Goal: Task Accomplishment & Management: Use online tool/utility

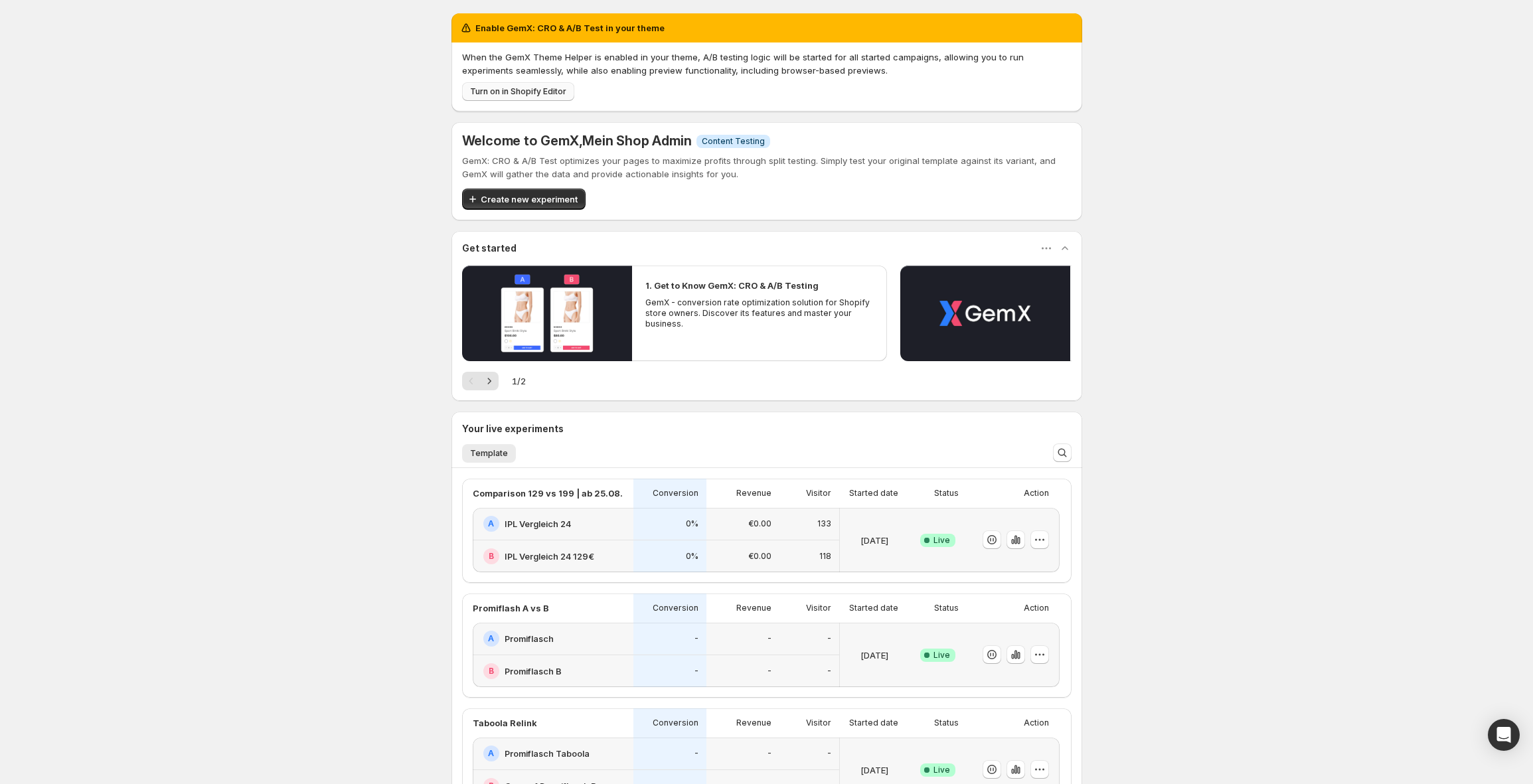
click at [533, 88] on span "Turn on in Shopify Editor" at bounding box center [518, 91] width 96 height 11
click at [500, 95] on span "Turn on in Shopify Editor" at bounding box center [518, 91] width 96 height 11
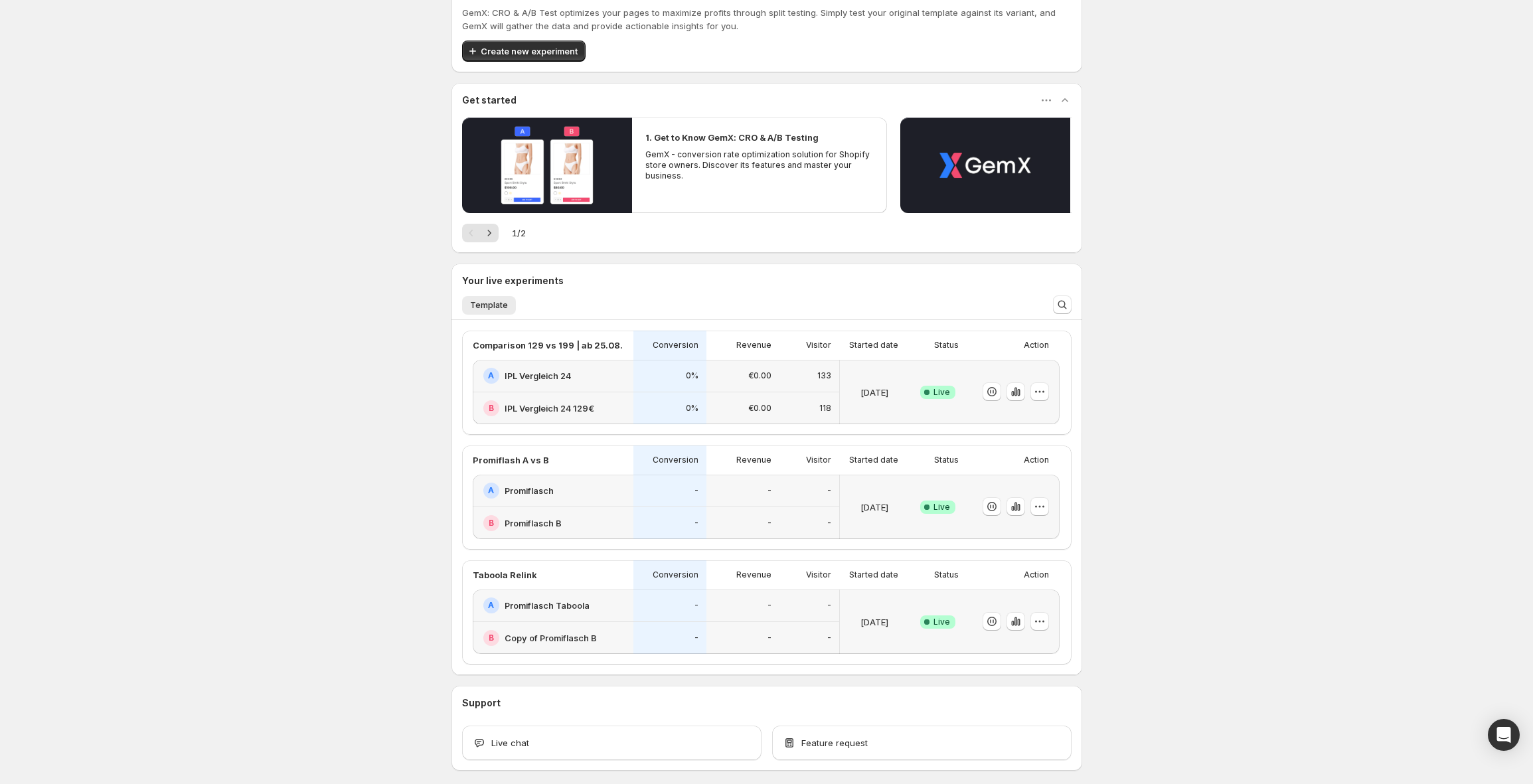
scroll to position [159, 0]
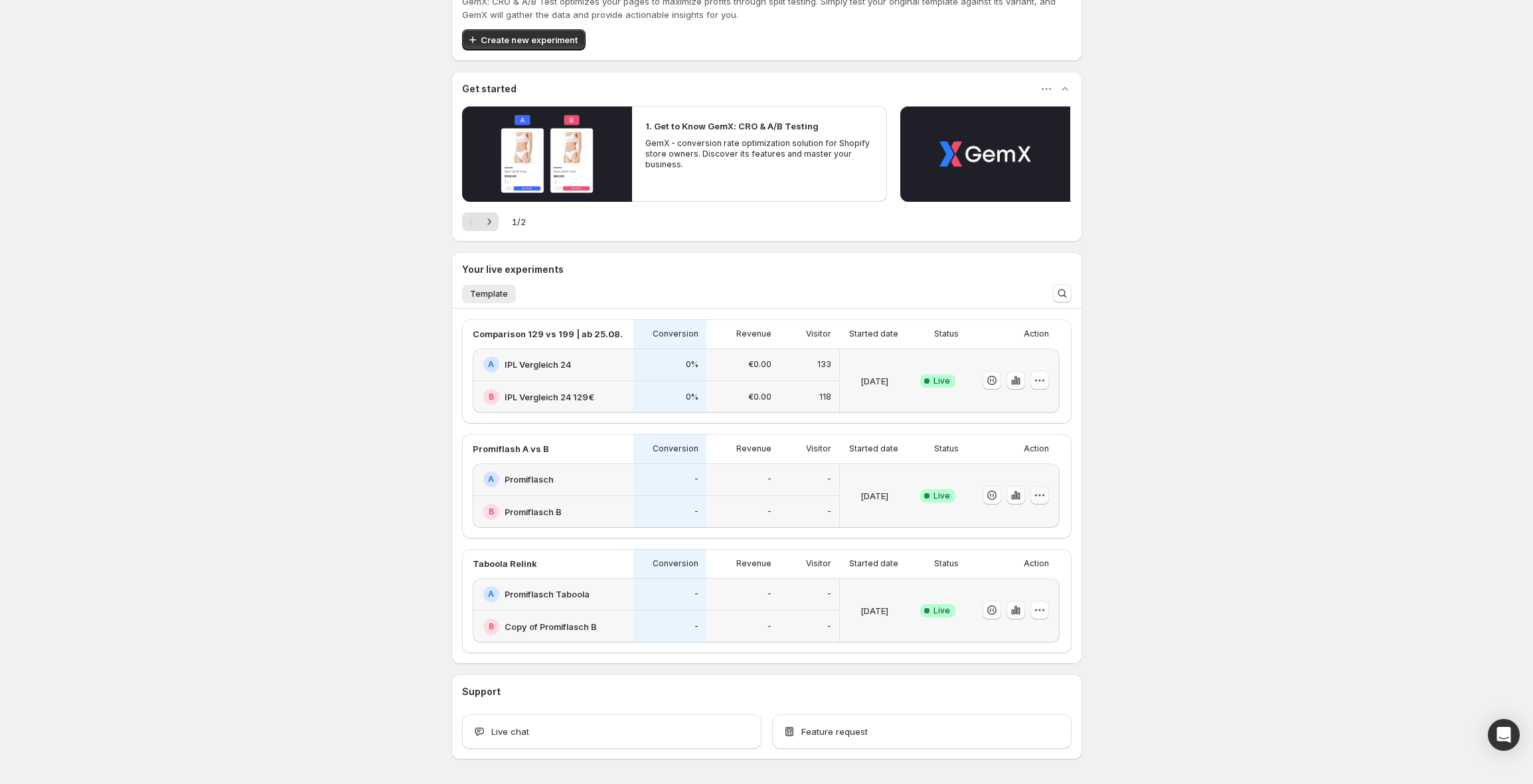
click at [1043, 501] on icon "button" at bounding box center [1040, 496] width 13 height 13
click at [1034, 567] on span "End experiment" at bounding box center [1017, 568] width 64 height 11
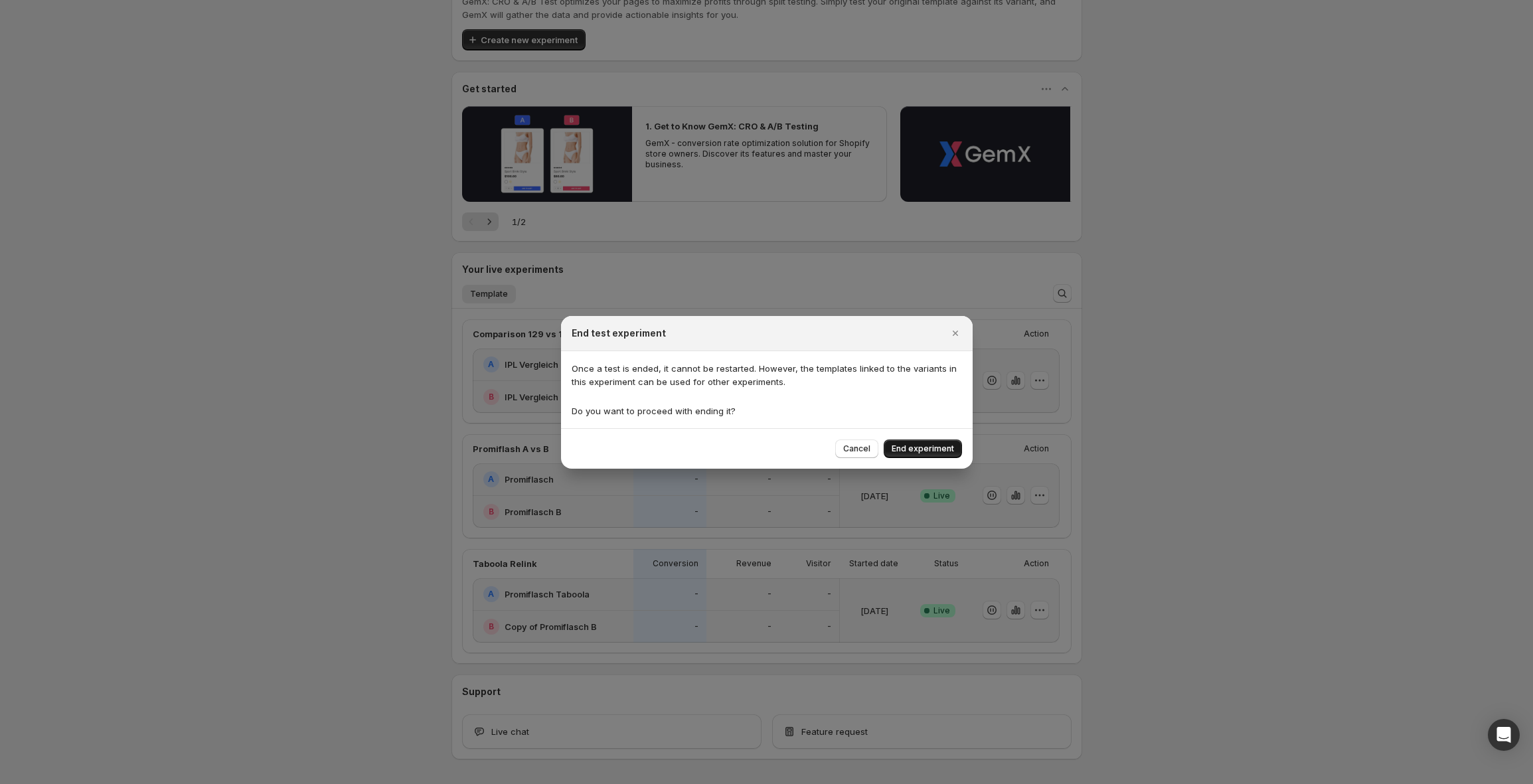
click at [903, 443] on span "End experiment" at bounding box center [923, 448] width 62 height 11
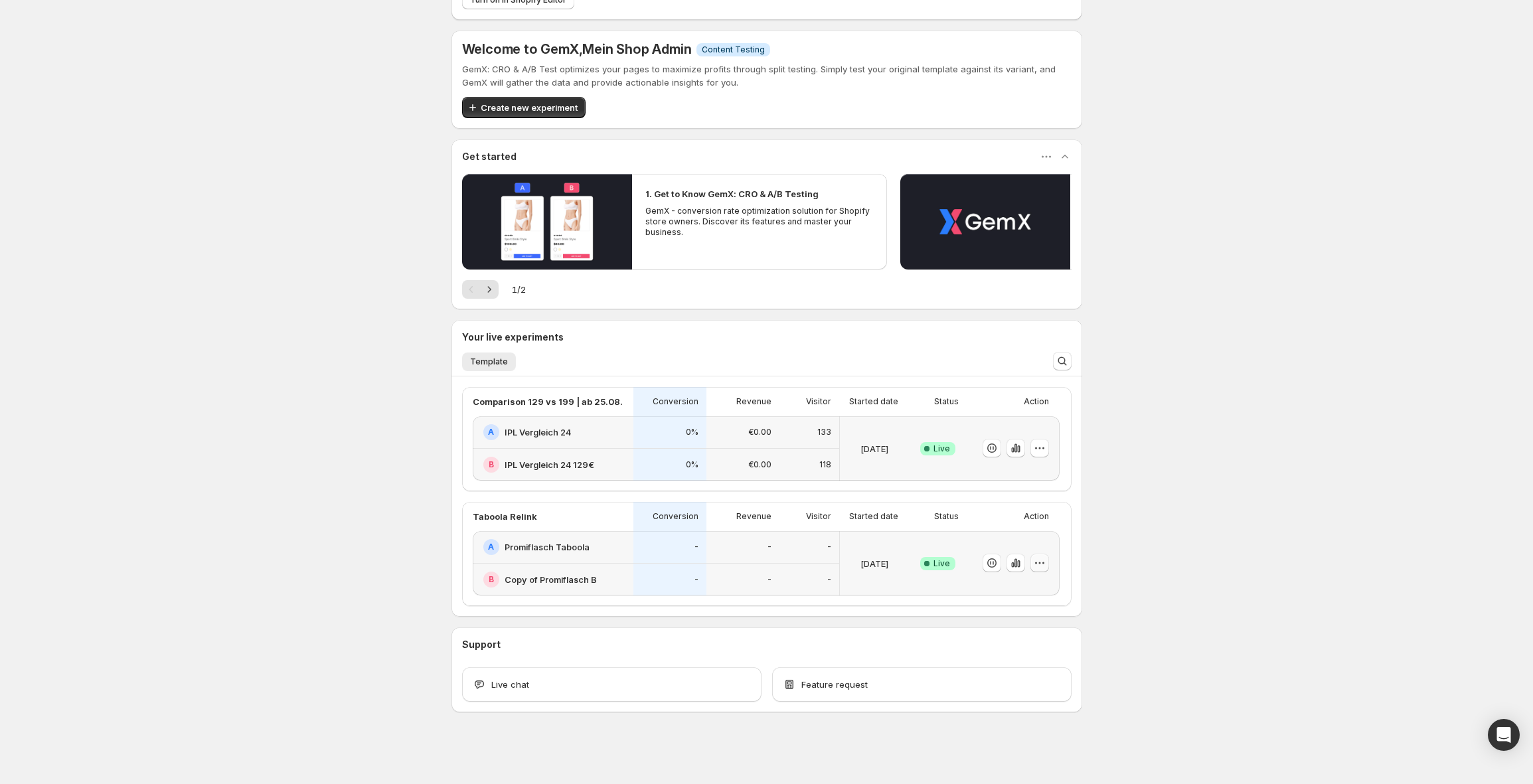
click at [1044, 560] on icon "button" at bounding box center [1040, 563] width 13 height 13
click at [1037, 639] on span "End experiment" at bounding box center [1017, 636] width 64 height 11
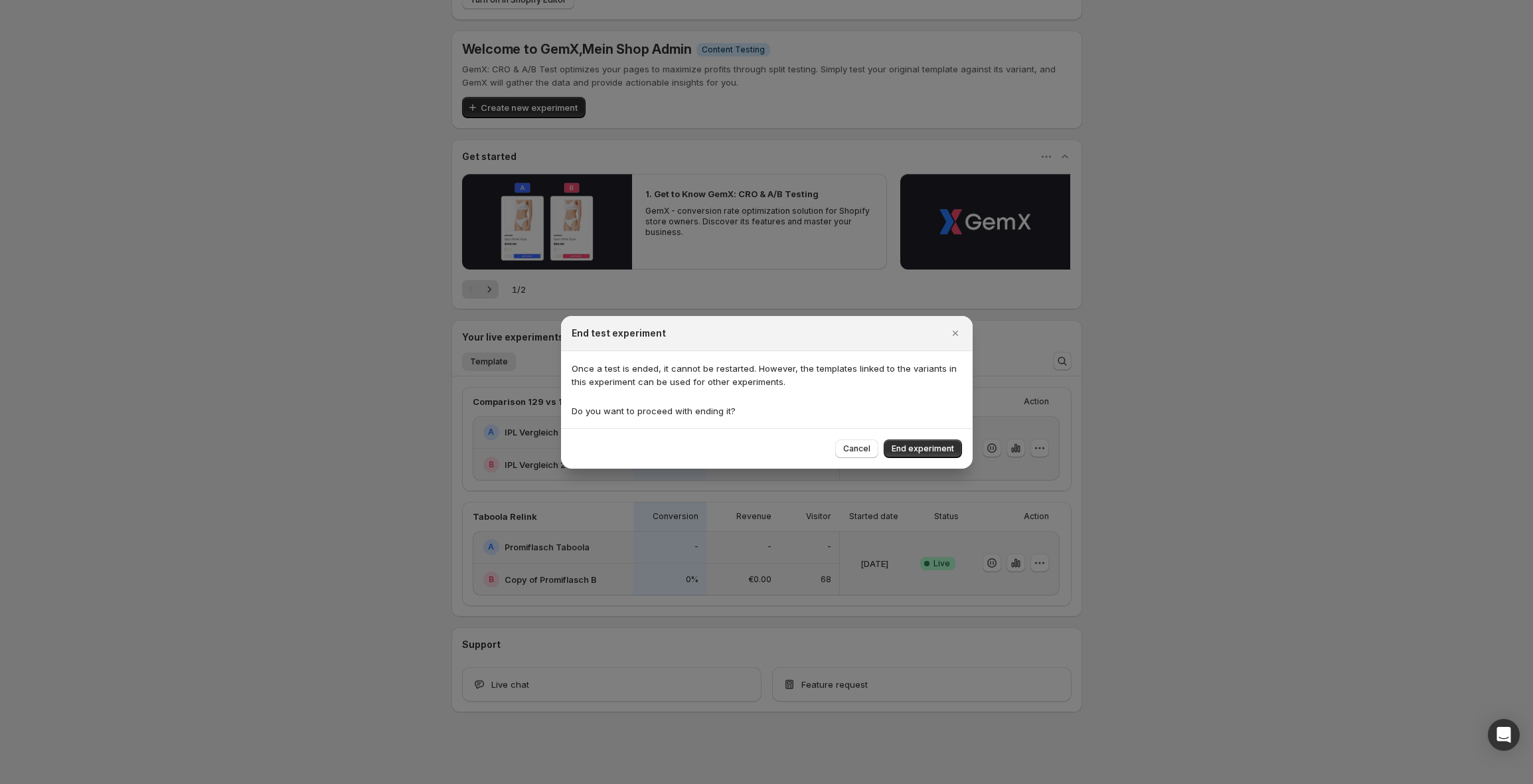
click at [929, 450] on span "End experiment" at bounding box center [923, 448] width 62 height 11
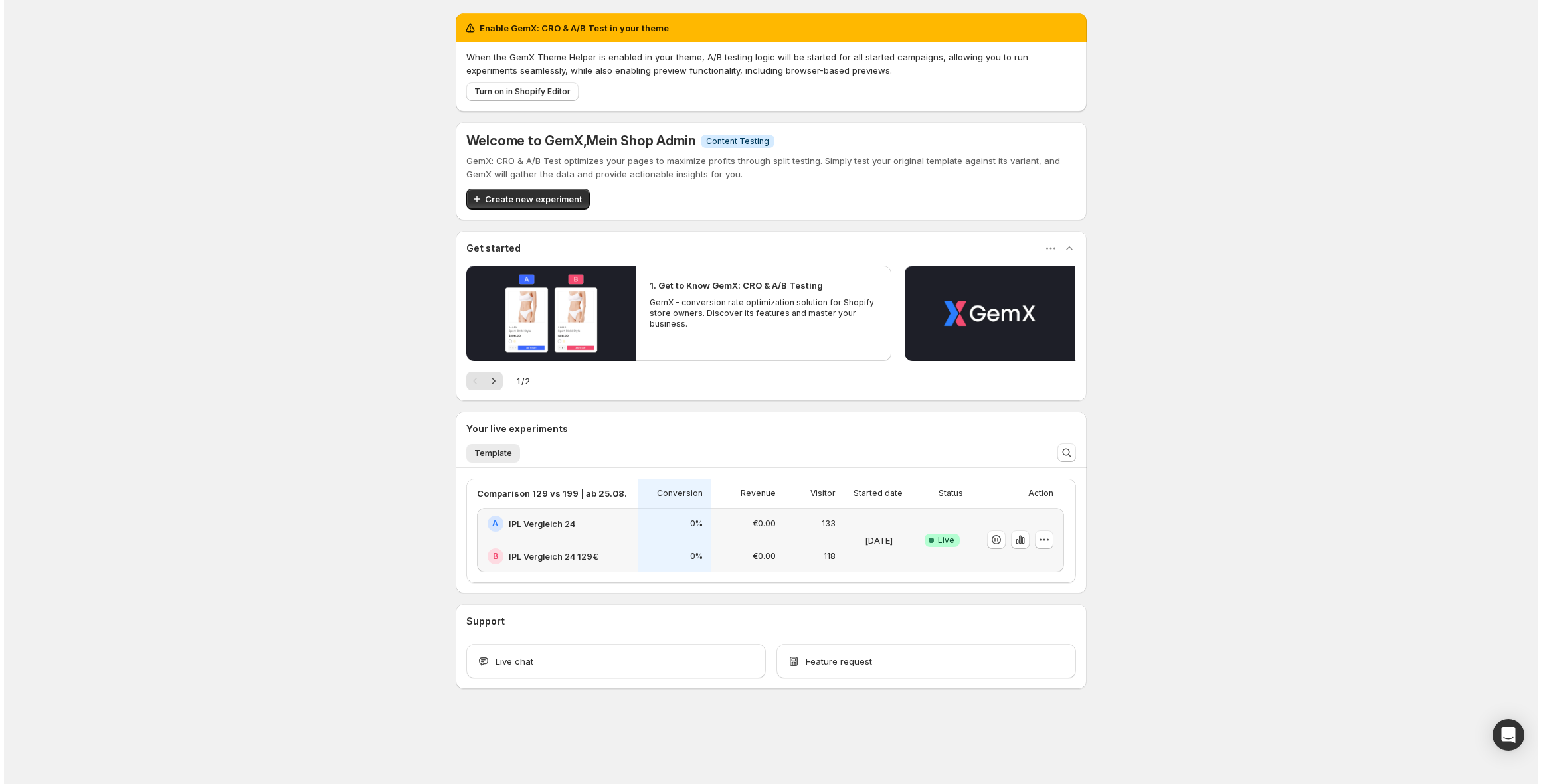
scroll to position [0, 0]
click at [1048, 540] on icon "button" at bounding box center [1043, 540] width 13 height 13
click at [1044, 609] on span "End experiment" at bounding box center [1017, 612] width 64 height 11
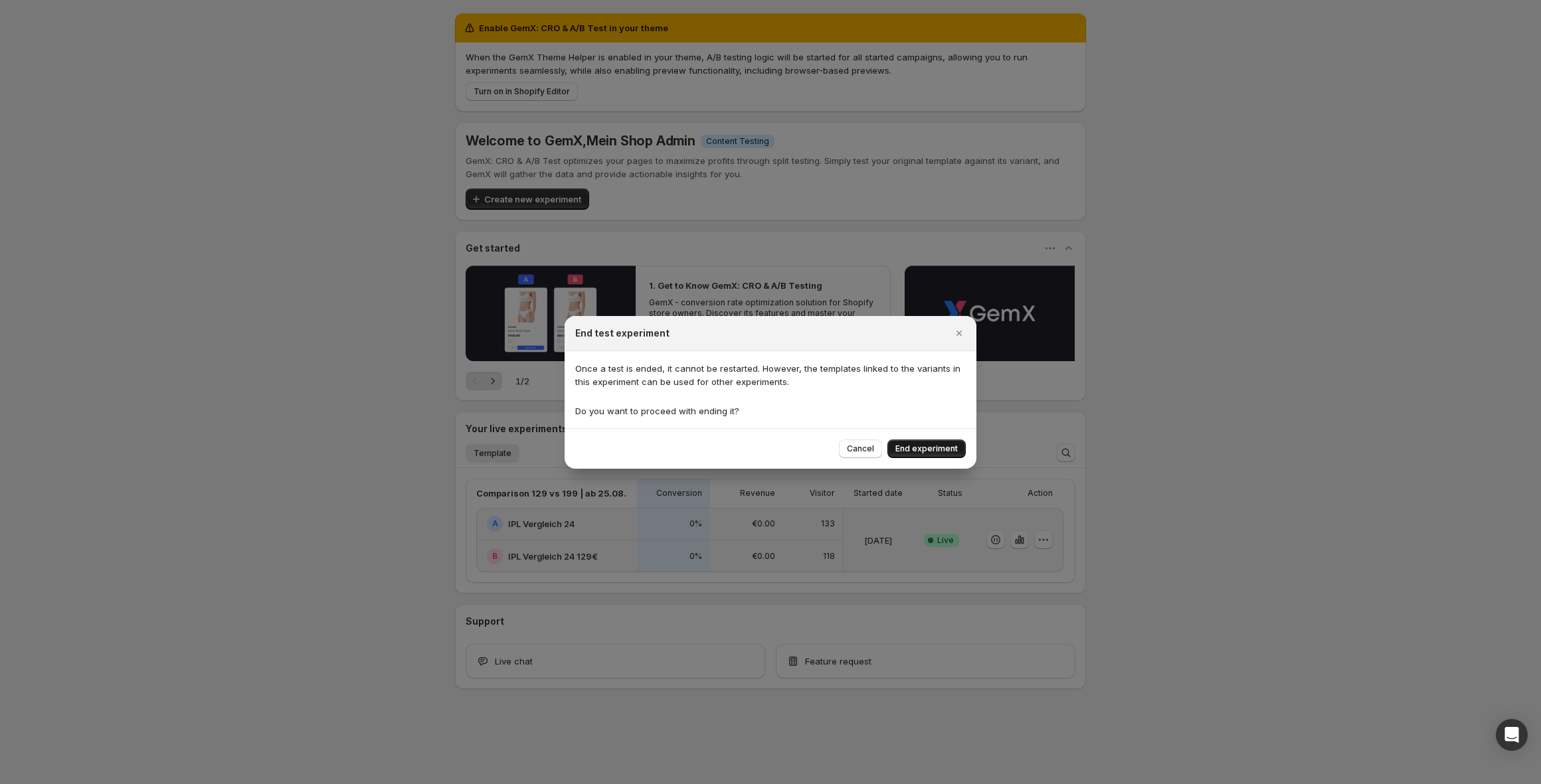
click at [944, 443] on span "End experiment" at bounding box center [926, 448] width 62 height 11
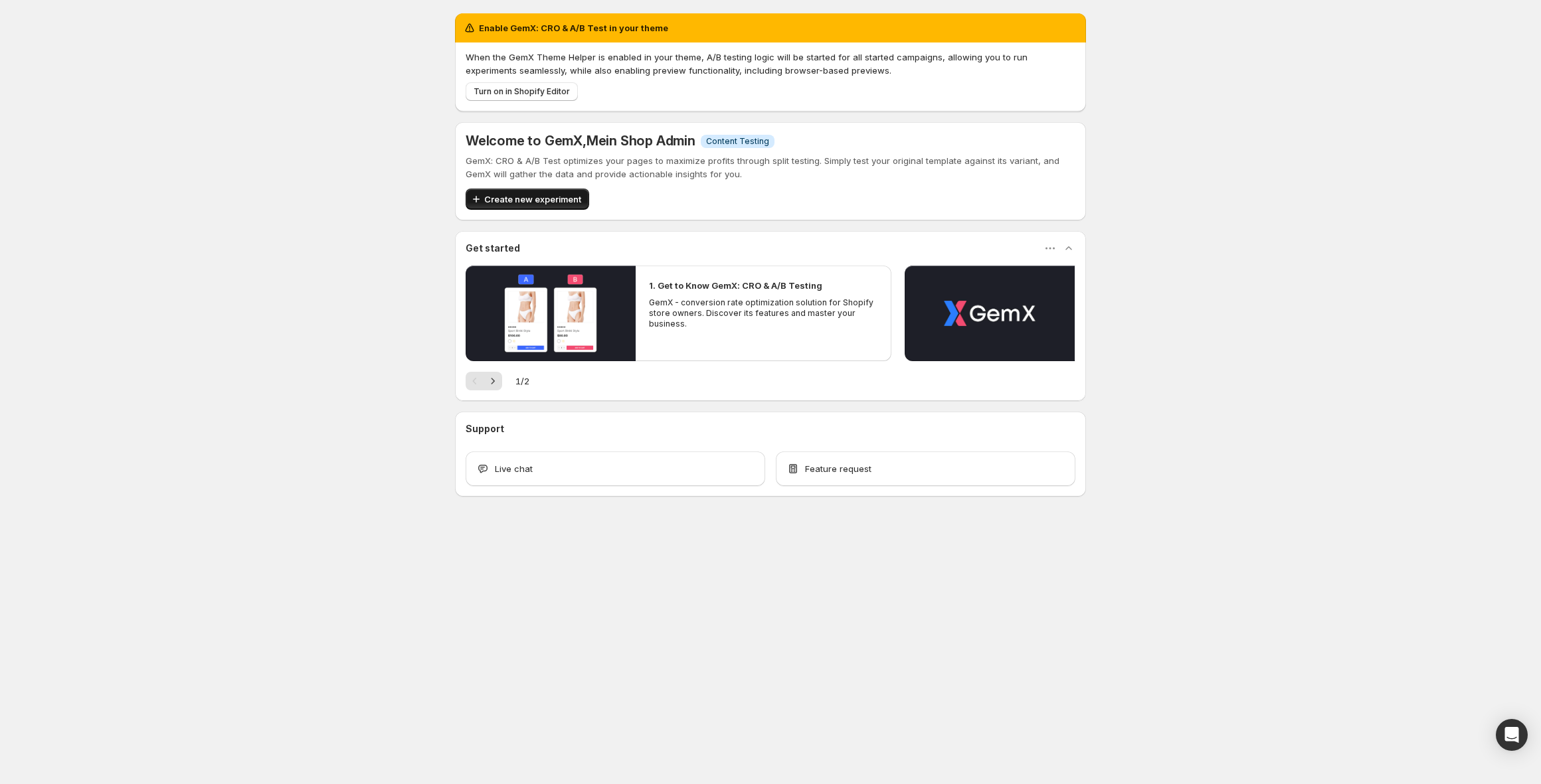
click at [528, 201] on span "Create new experiment" at bounding box center [533, 200] width 97 height 13
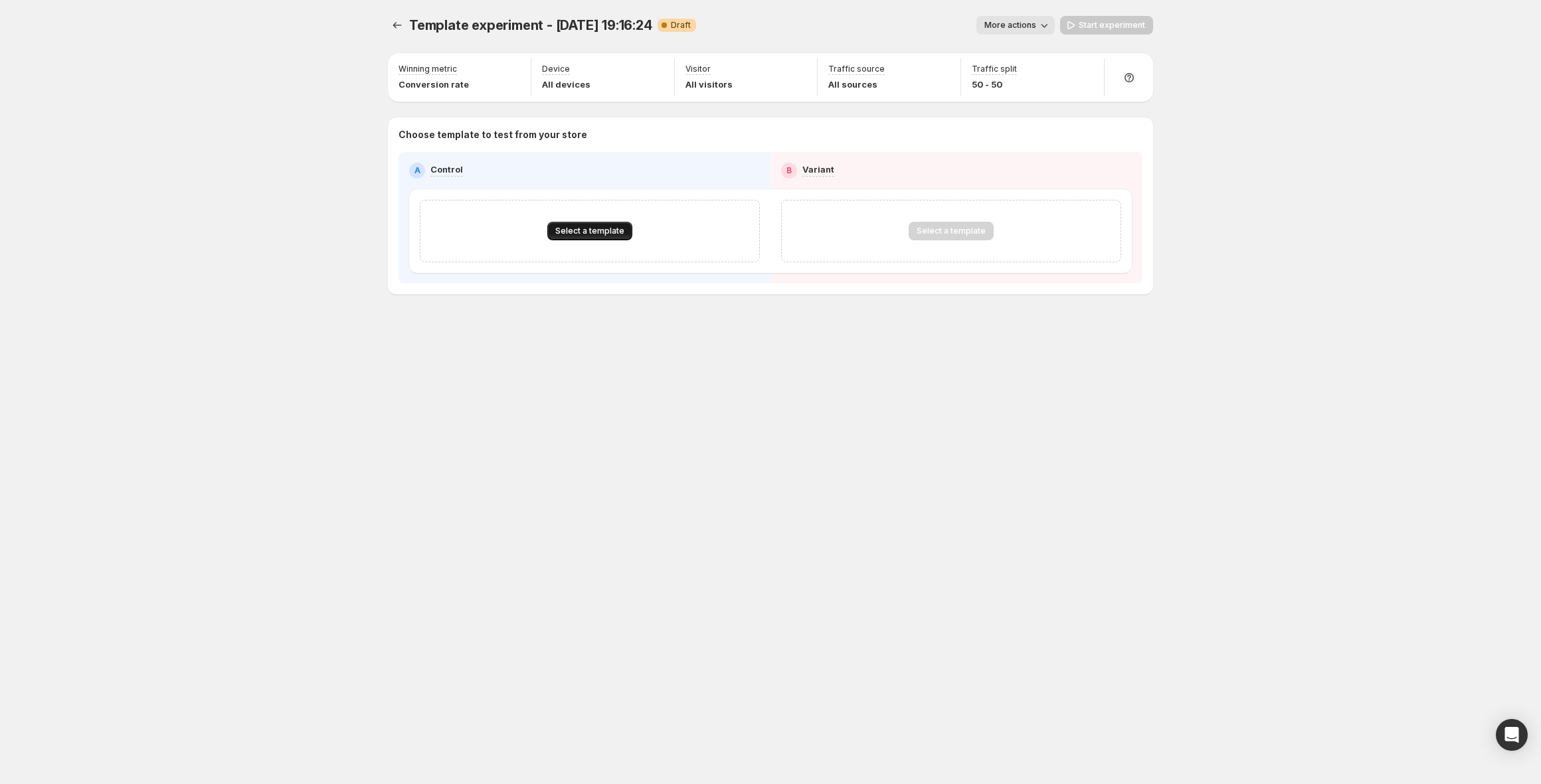
click at [572, 222] on button "Select a template" at bounding box center [589, 230] width 85 height 18
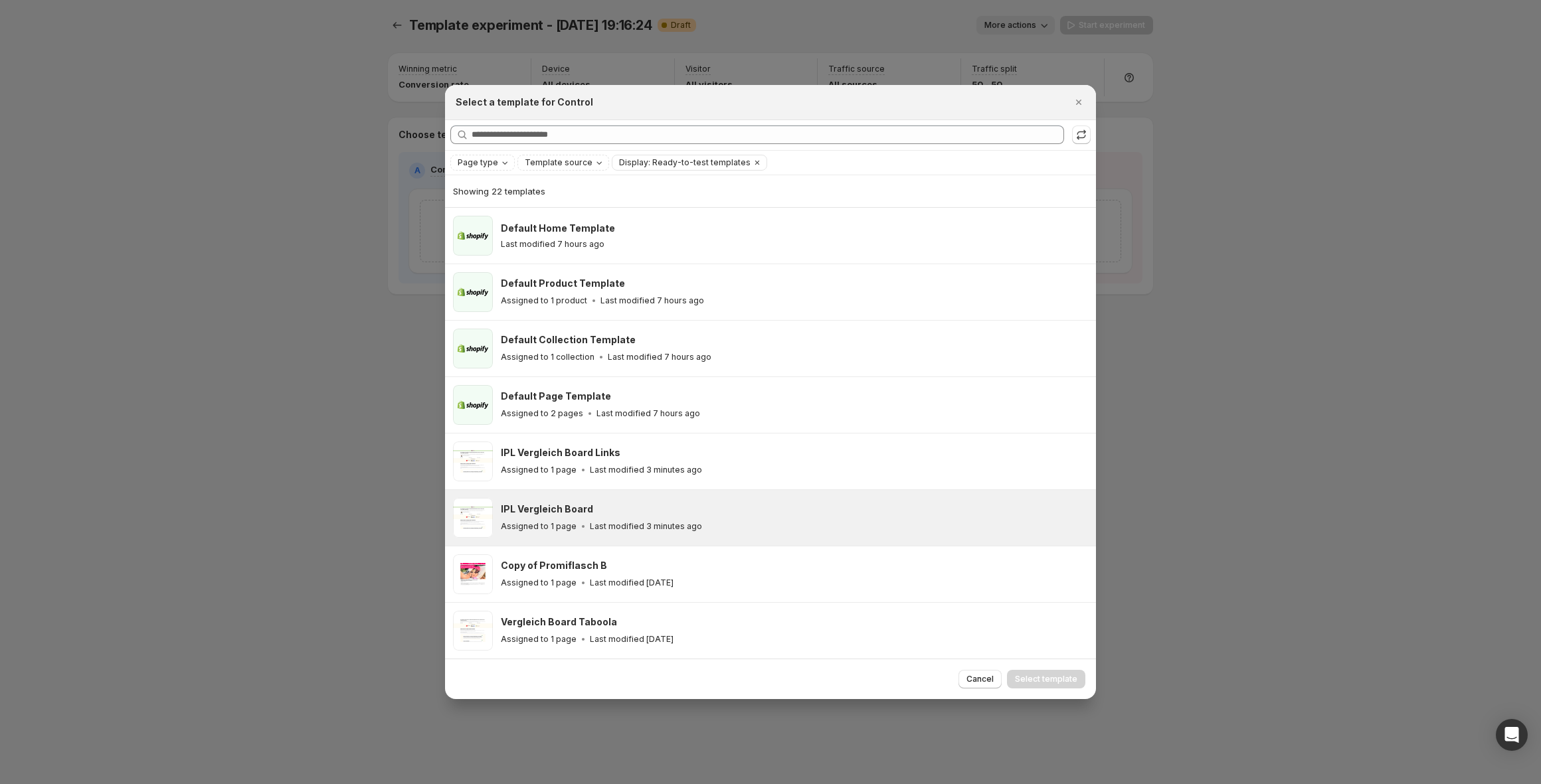
click at [696, 509] on div "IPL Vergleich Board" at bounding box center [792, 509] width 583 height 13
click at [1070, 679] on span "Select template" at bounding box center [1045, 679] width 62 height 11
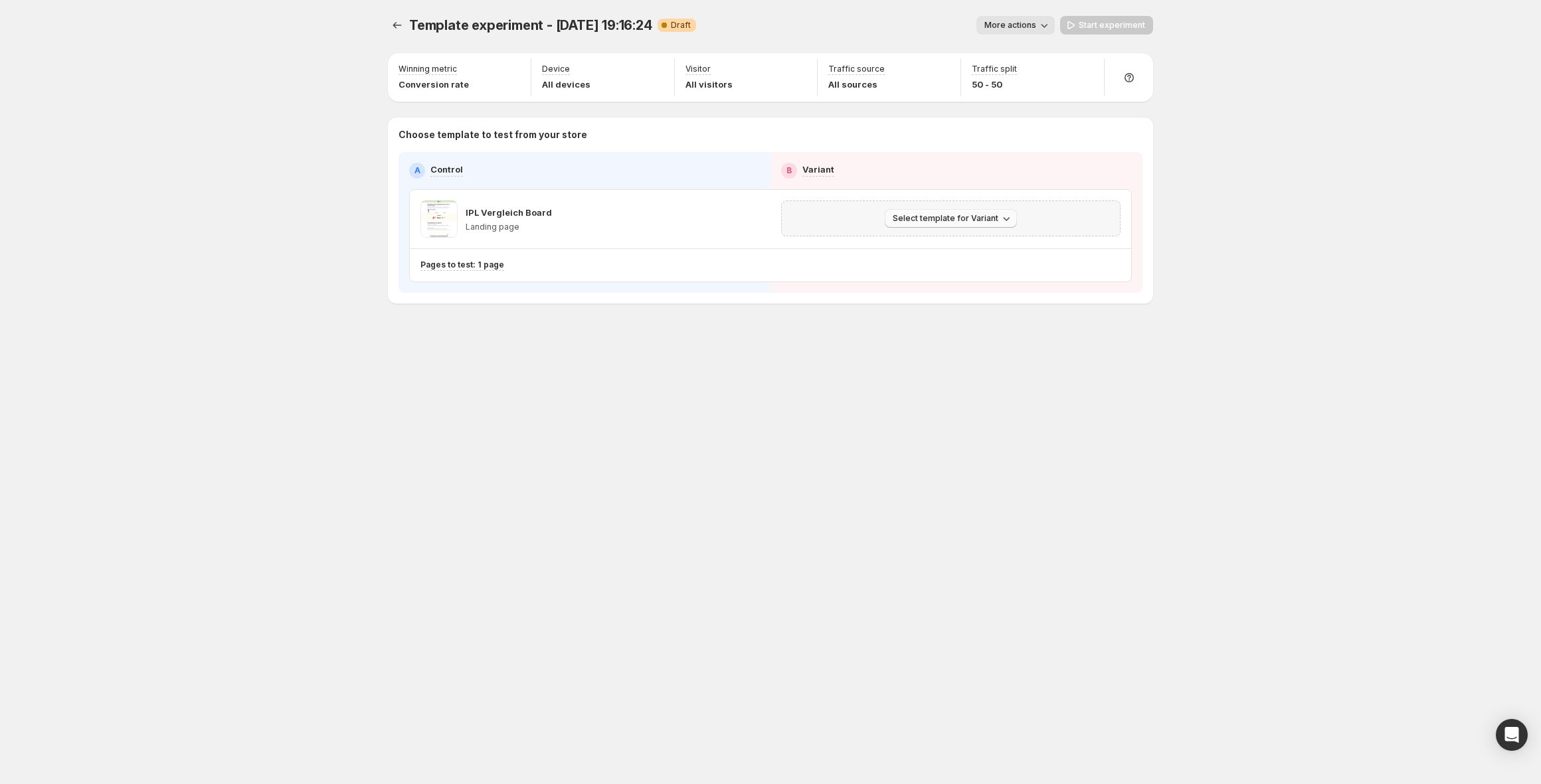
click at [955, 222] on span "Select template for Variant" at bounding box center [945, 218] width 106 height 11
click at [953, 249] on span "Select an existing template" at bounding box center [942, 245] width 113 height 11
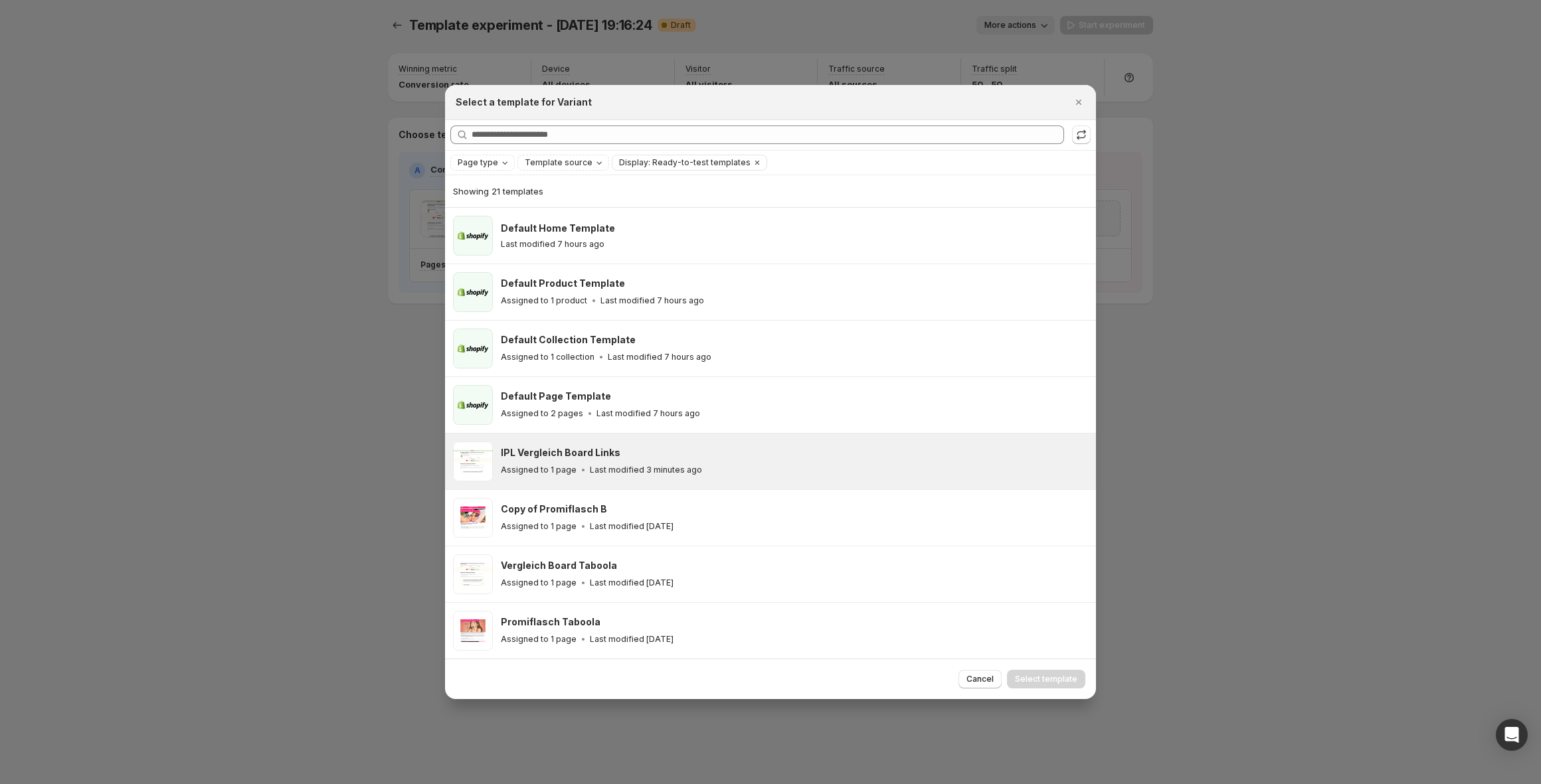
click at [761, 472] on div "Assigned to 1 page Last modified 3 minutes ago" at bounding box center [792, 470] width 583 height 13
click at [1064, 683] on span "Select template" at bounding box center [1045, 679] width 62 height 11
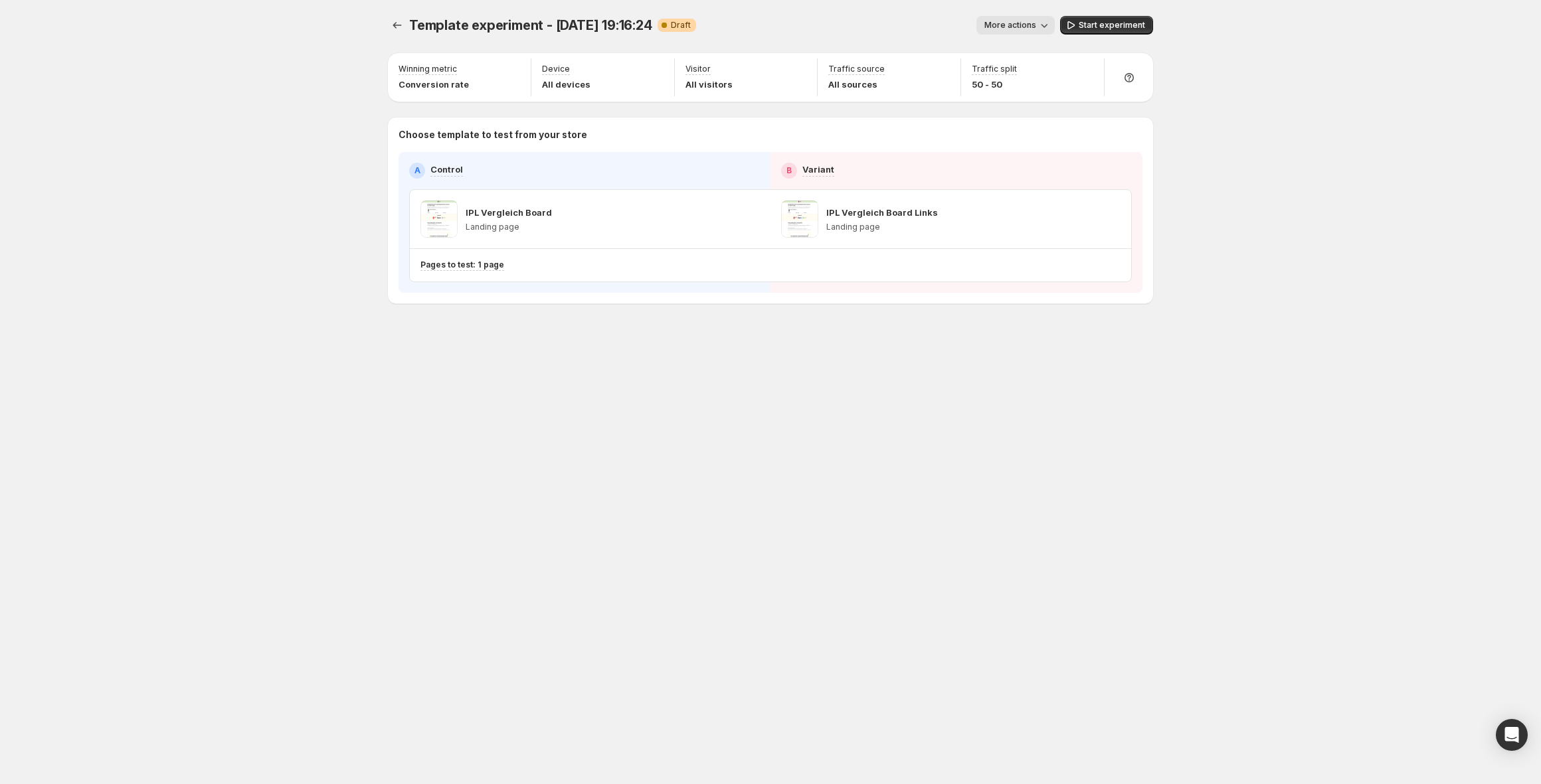
click at [1020, 12] on div "Template experiment - Aug 30, 19:16:24. This page is ready Template experiment …" at bounding box center [770, 25] width 765 height 51
click at [1035, 28] on span "More actions" at bounding box center [1010, 25] width 52 height 11
click at [1033, 74] on span "Rename" at bounding box center [1022, 75] width 33 height 11
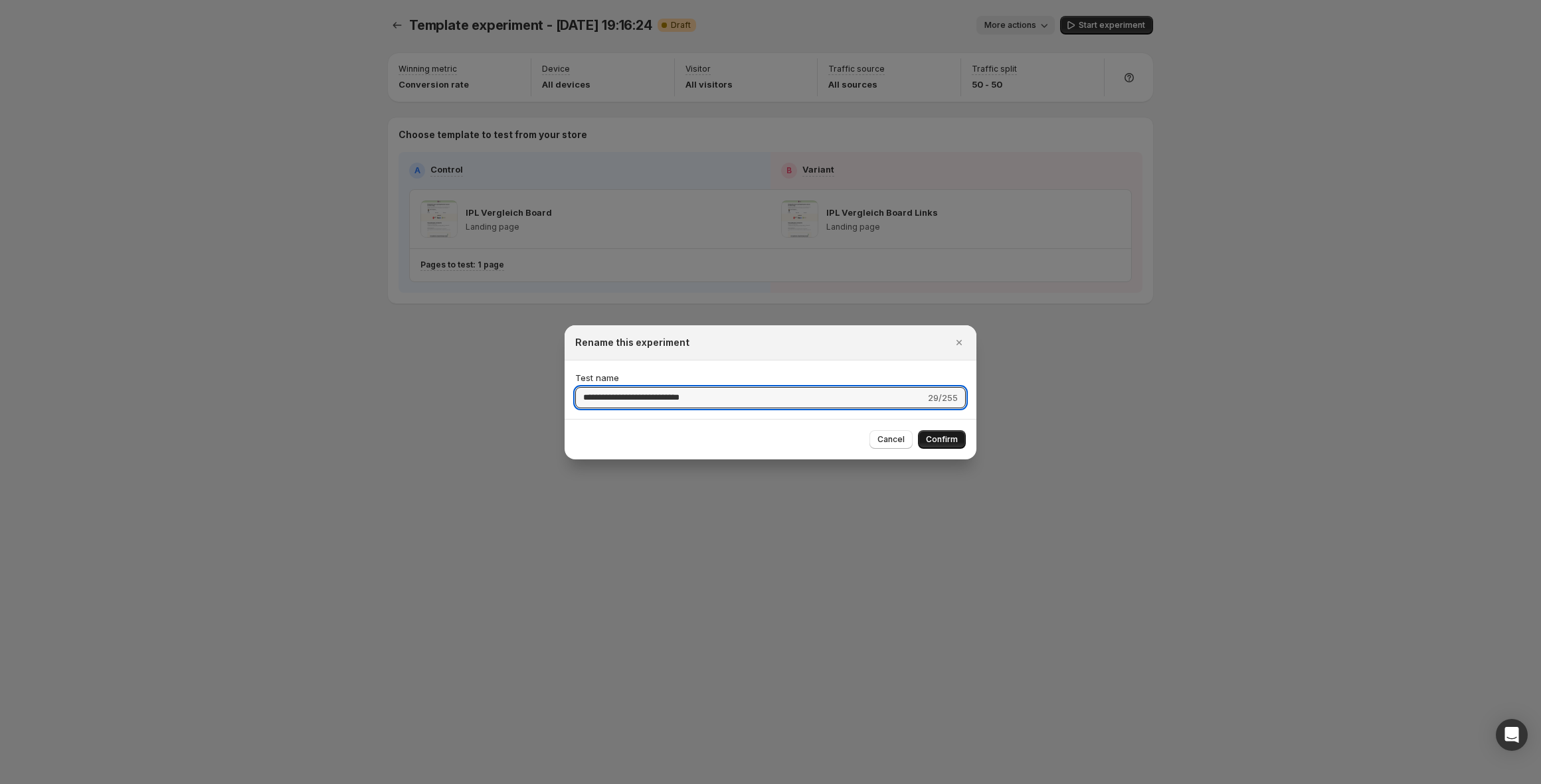
type input "**********"
click at [926, 433] on button "Confirm" at bounding box center [942, 439] width 48 height 18
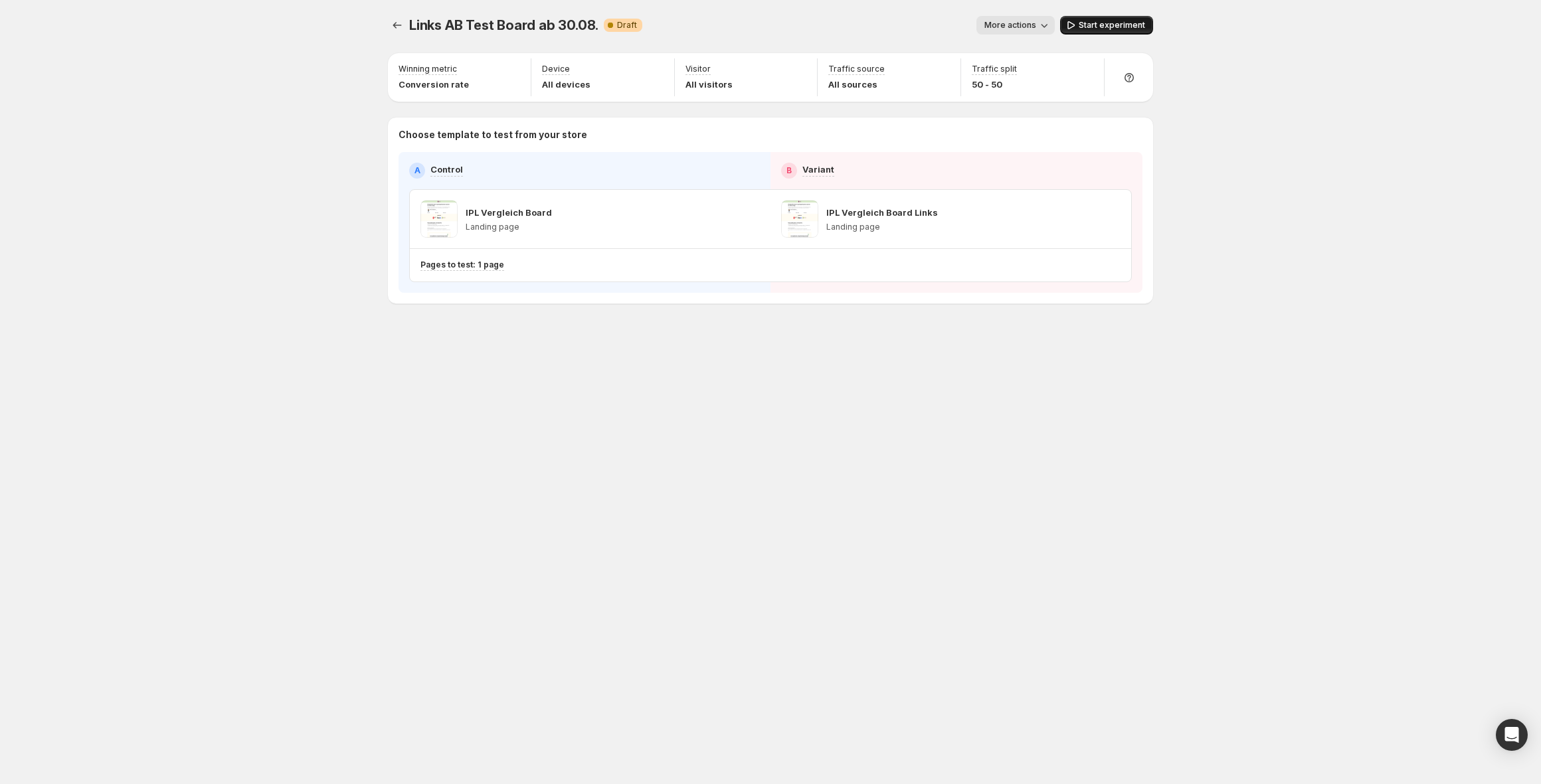
click at [1102, 23] on span "Start experiment" at bounding box center [1112, 25] width 67 height 11
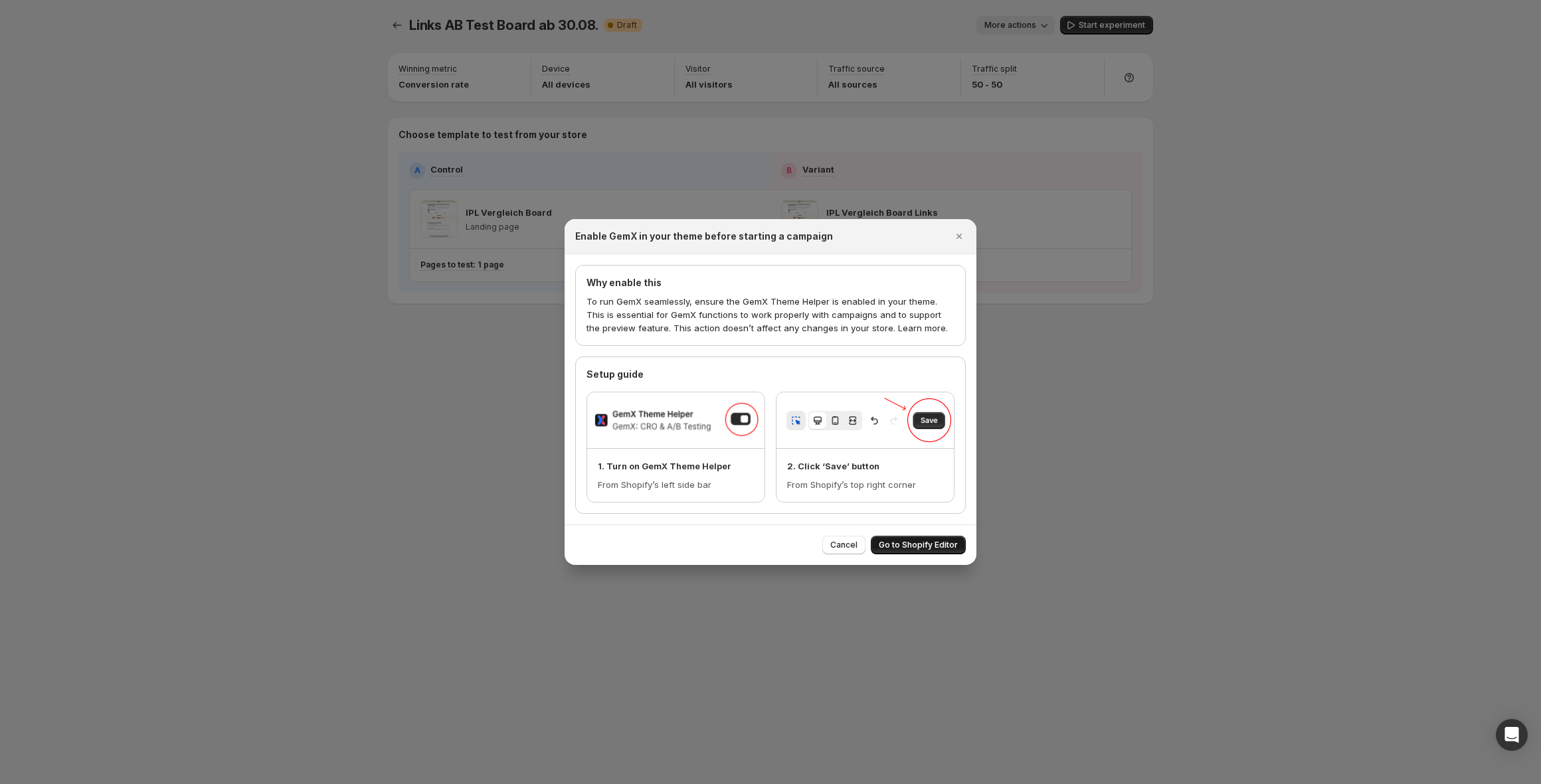
click at [903, 548] on span "Go to Shopify Editor" at bounding box center [918, 544] width 79 height 11
click at [912, 549] on span "Go to Shopify Editor" at bounding box center [918, 544] width 79 height 11
click at [851, 552] on button "Cancel" at bounding box center [844, 544] width 43 height 18
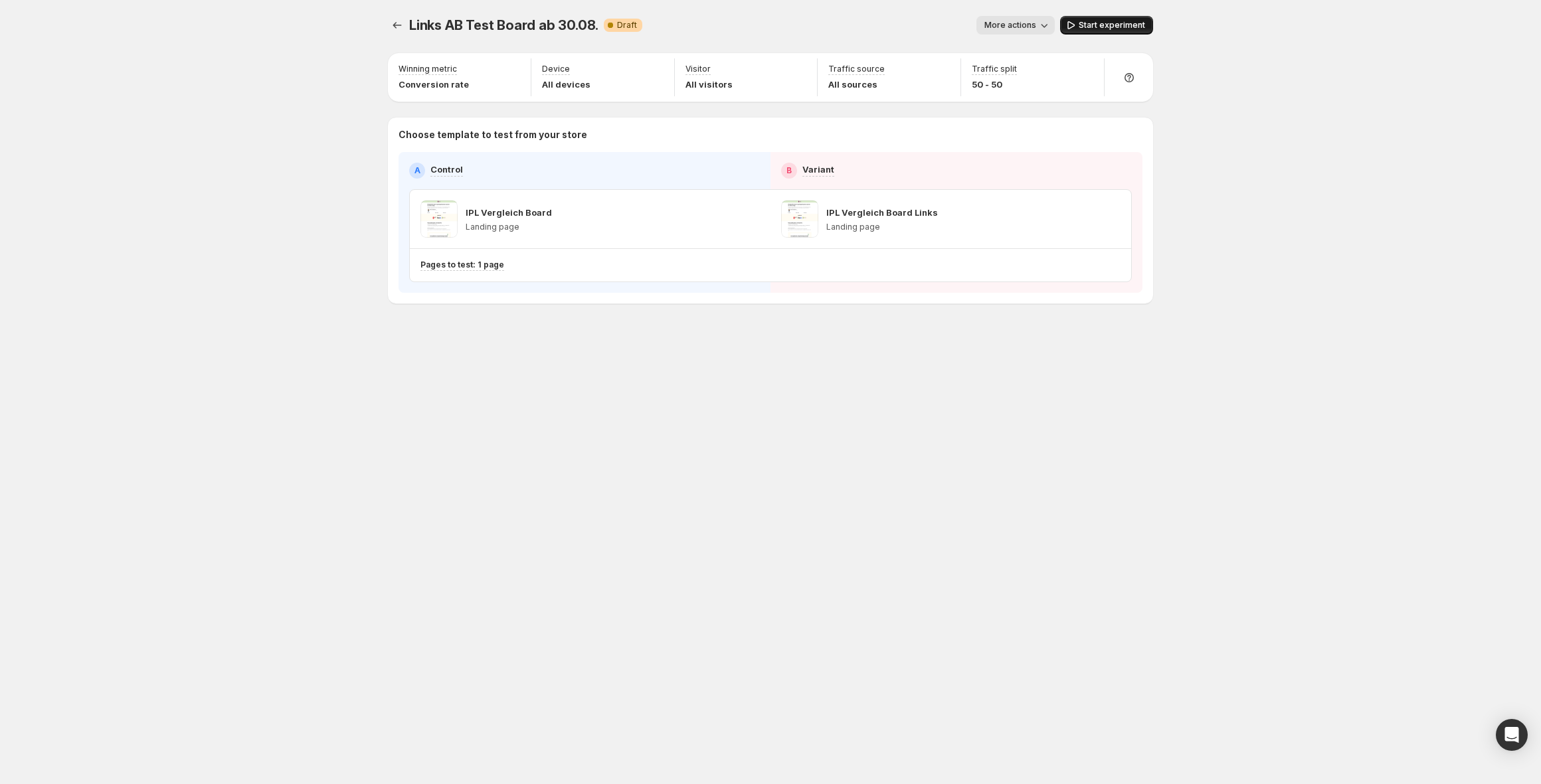
click at [1101, 25] on span "Start experiment" at bounding box center [1112, 25] width 67 height 11
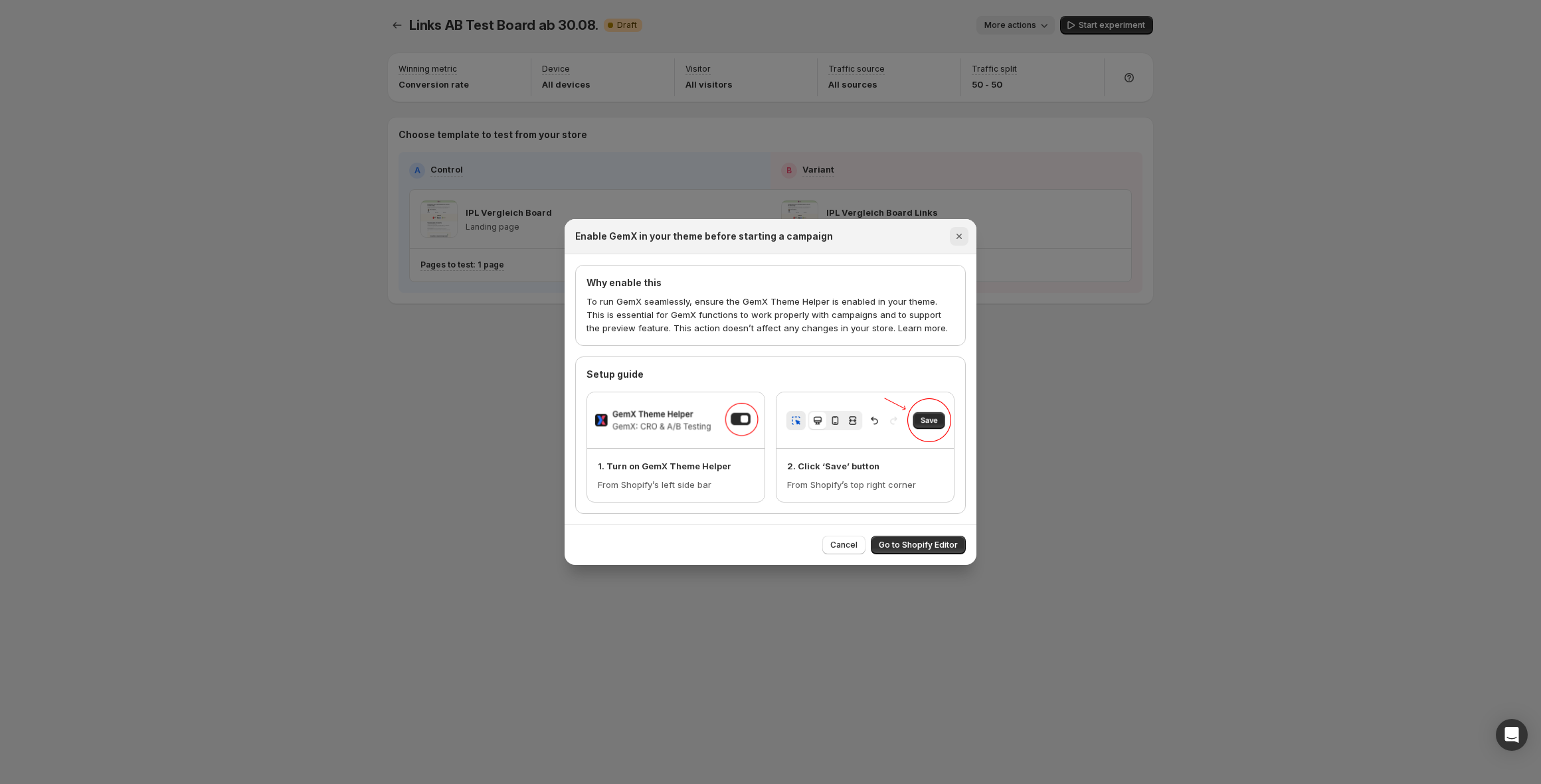
click at [956, 239] on icon "Close" at bounding box center [959, 237] width 6 height 6
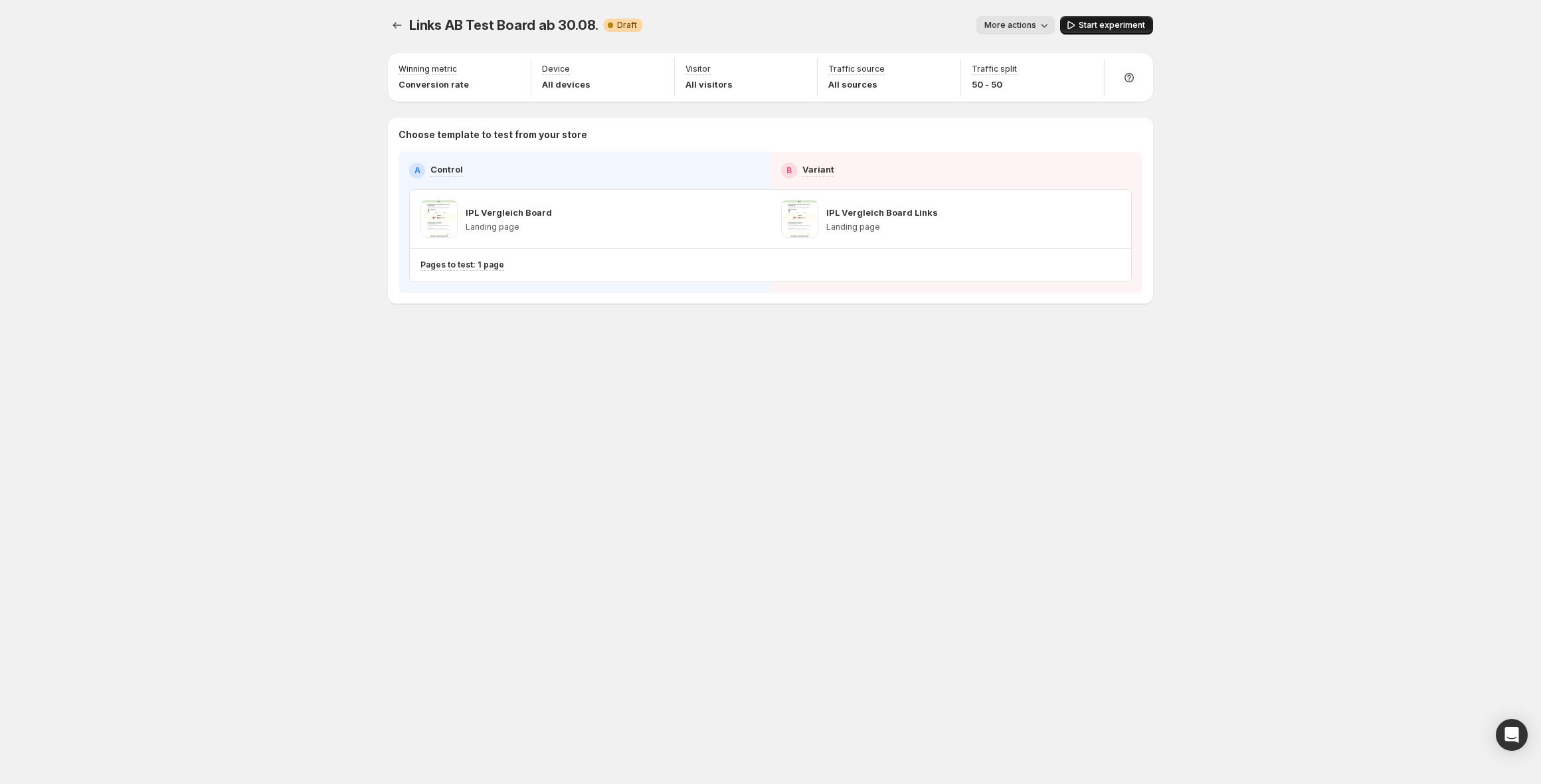
click at [1087, 18] on button "Start experiment" at bounding box center [1106, 25] width 93 height 18
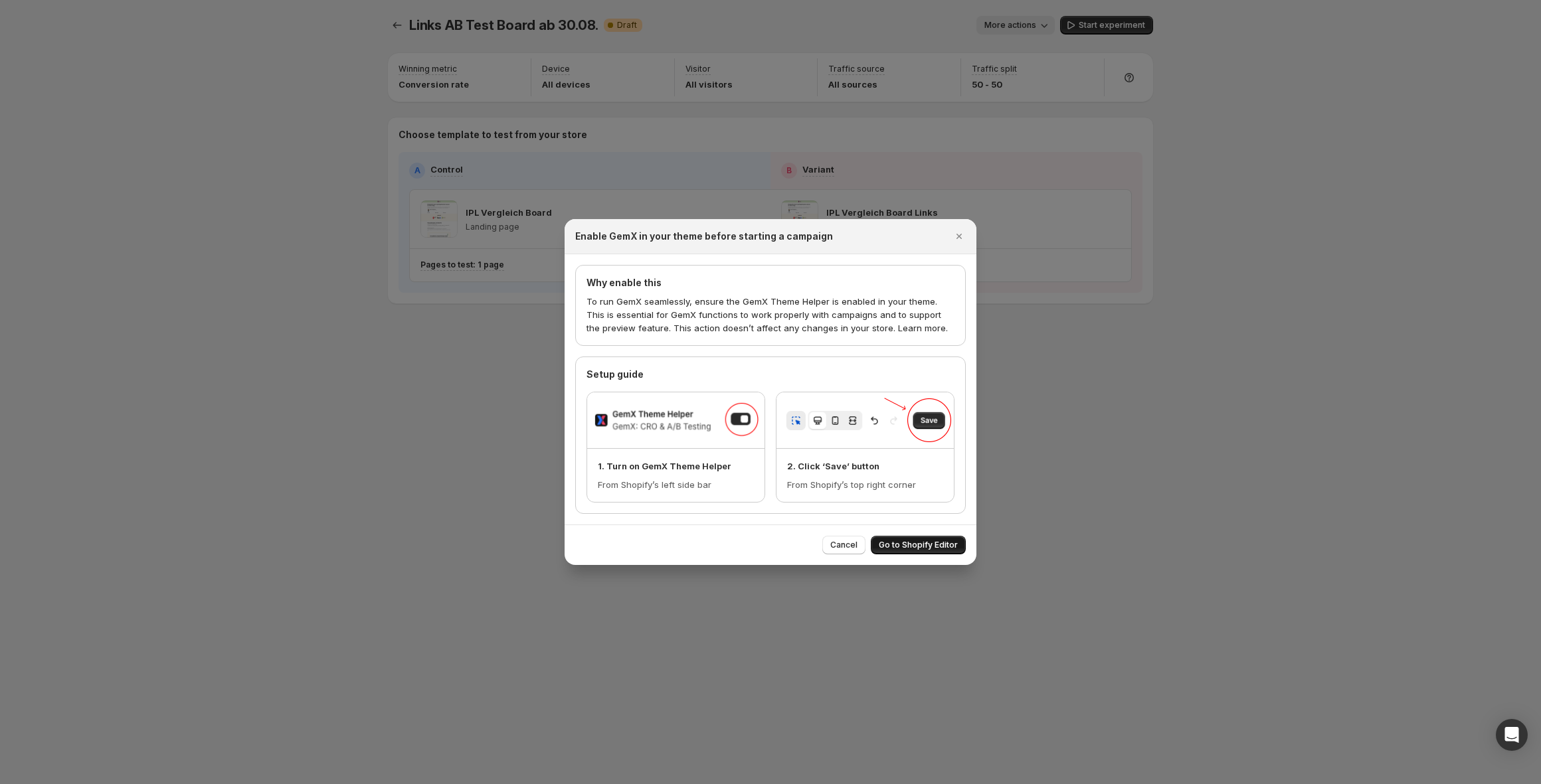
click at [910, 540] on button "Go to Shopify Editor" at bounding box center [918, 544] width 95 height 18
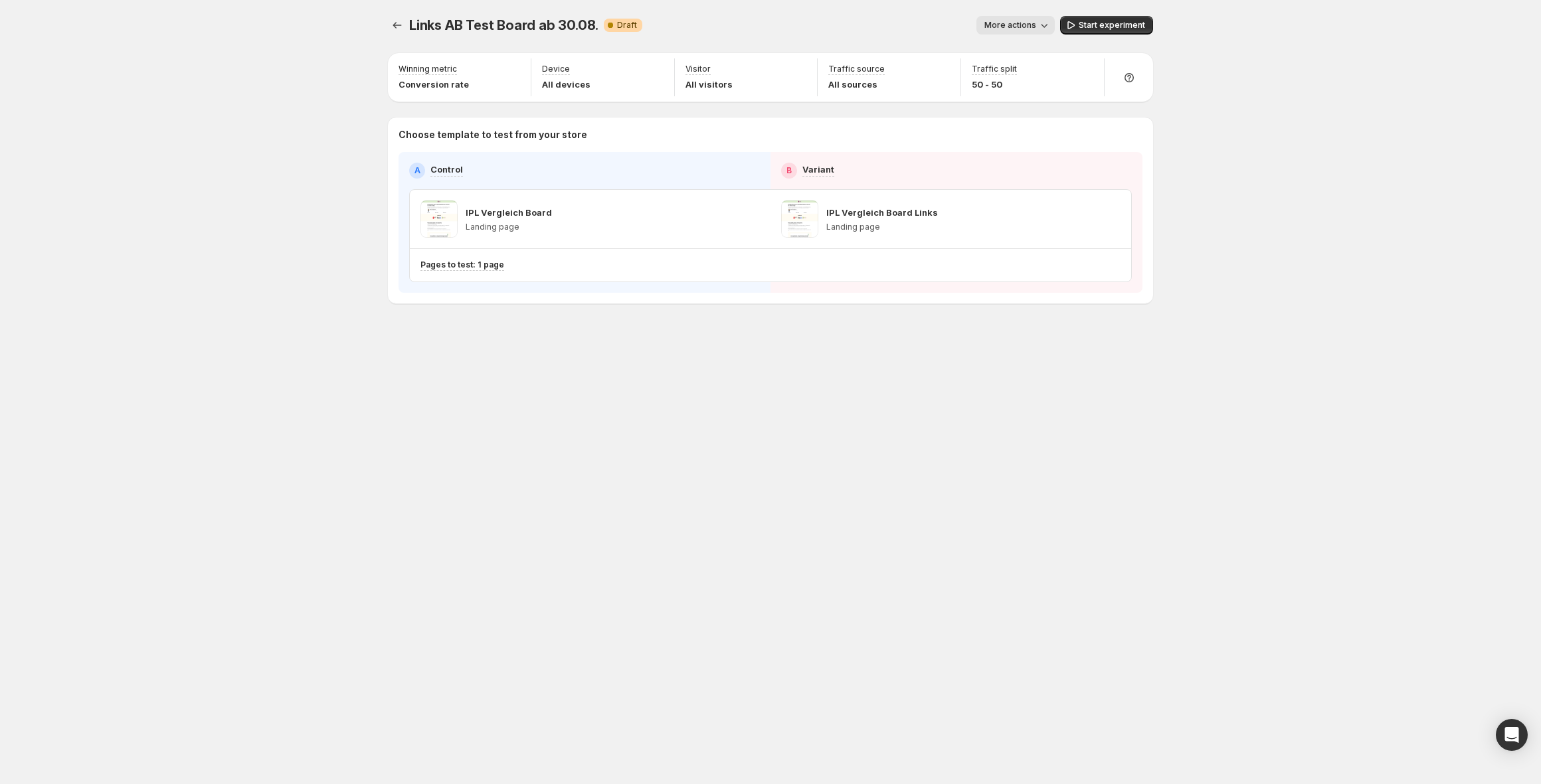
click at [1119, 28] on span "Start experiment" at bounding box center [1112, 25] width 67 height 11
click at [751, 219] on icon "button" at bounding box center [751, 219] width 13 height 13
drag, startPoint x: 751, startPoint y: 219, endPoint x: 740, endPoint y: 222, distance: 11.4
click at [751, 219] on icon "button" at bounding box center [751, 219] width 13 height 13
click at [434, 215] on span at bounding box center [439, 219] width 37 height 37
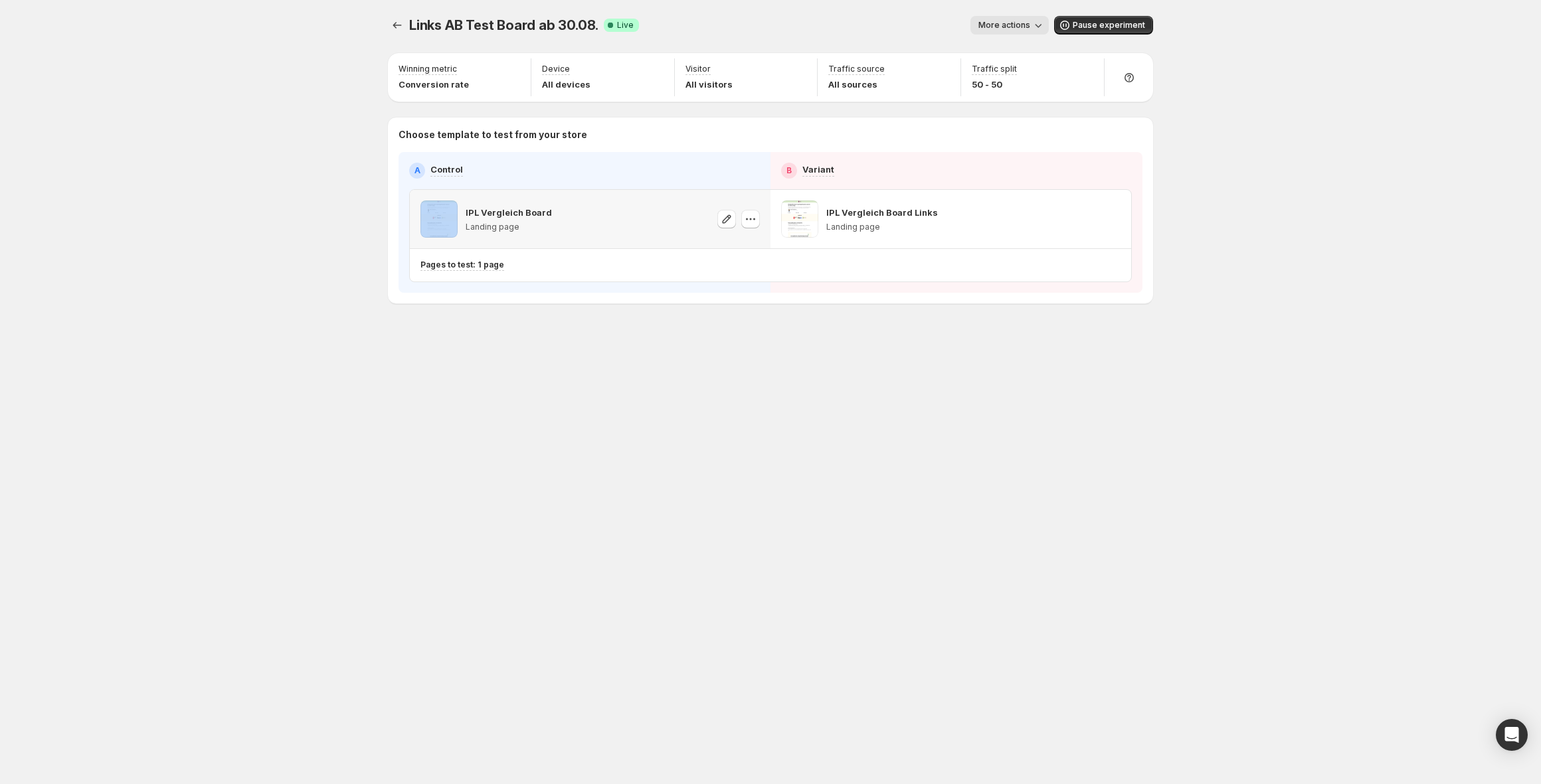
click at [435, 215] on span at bounding box center [439, 219] width 37 height 37
click at [397, 20] on icon "Experiments" at bounding box center [397, 25] width 13 height 13
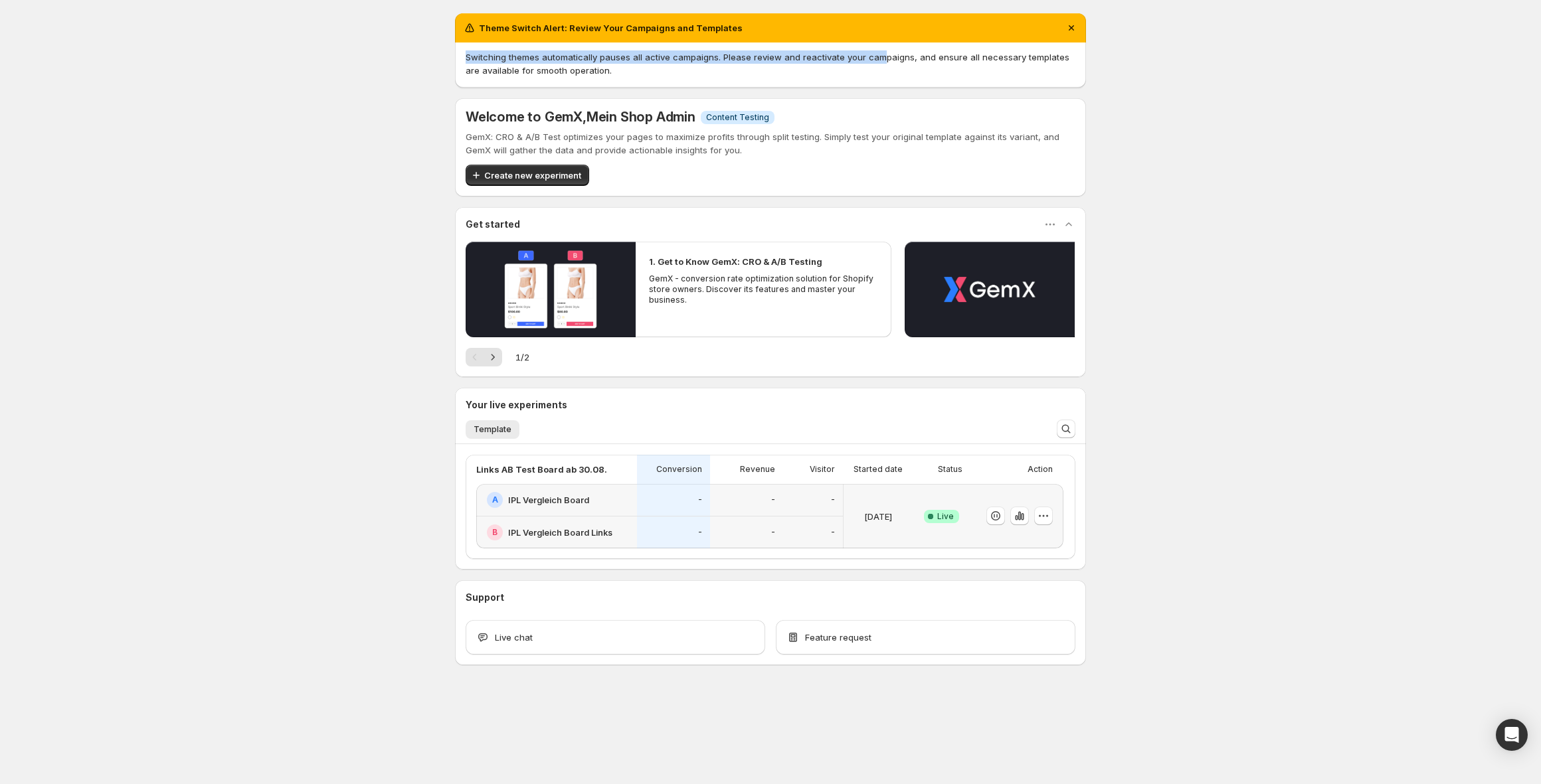
drag, startPoint x: 467, startPoint y: 54, endPoint x: 873, endPoint y: 60, distance: 406.0
click at [873, 60] on span "Switching themes automatically pauses all active campaigns. Please review and r…" at bounding box center [767, 63] width 604 height 24
click at [1048, 516] on icon "button" at bounding box center [1043, 516] width 13 height 13
click at [1045, 518] on icon "button" at bounding box center [1043, 516] width 13 height 13
click at [1091, 501] on div "Theme Switch Alert: Review Your Campaigns and Templates Switching themes automa…" at bounding box center [771, 369] width 663 height 737
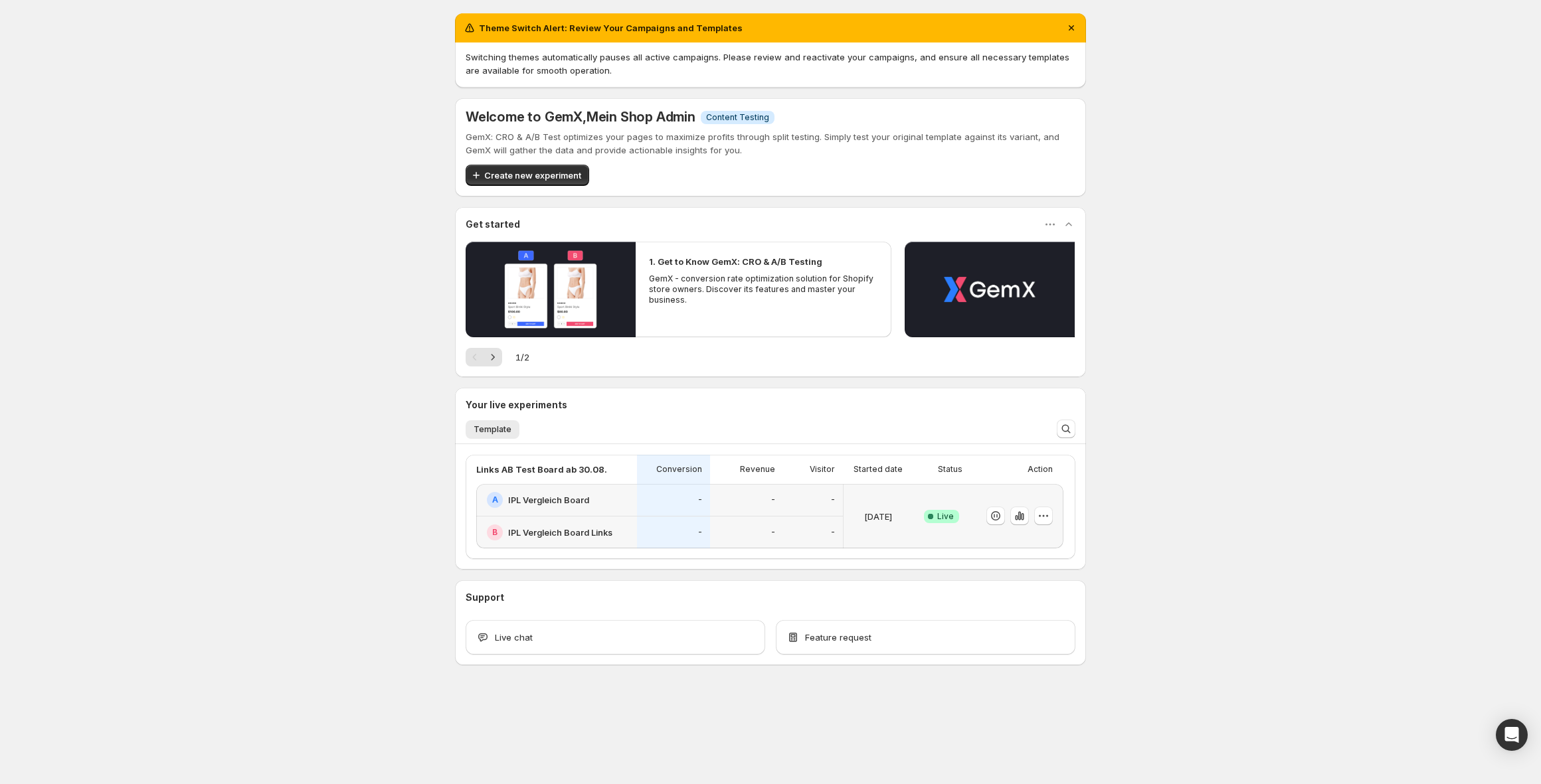
click at [504, 397] on div "Your live experiments" at bounding box center [770, 401] width 631 height 27
click at [1018, 516] on icon "button" at bounding box center [1019, 516] width 13 height 13
